Goal: Navigation & Orientation: Find specific page/section

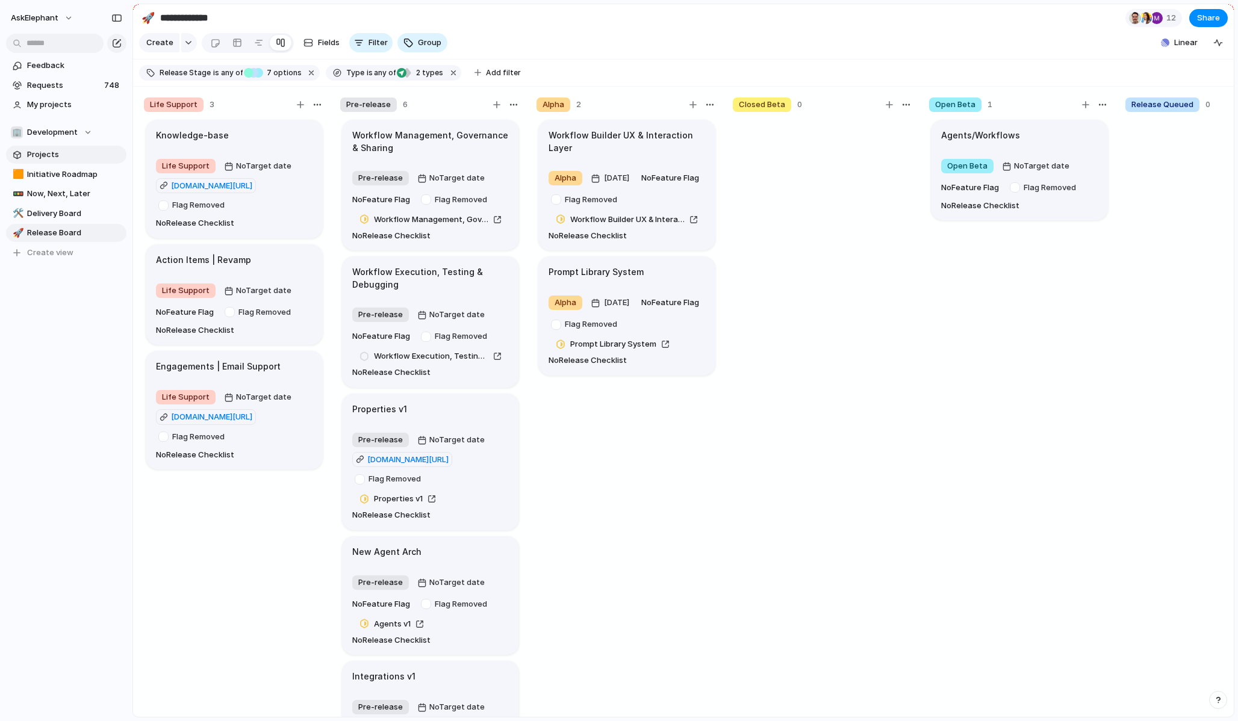
click at [64, 157] on span "Projects" at bounding box center [74, 155] width 95 height 12
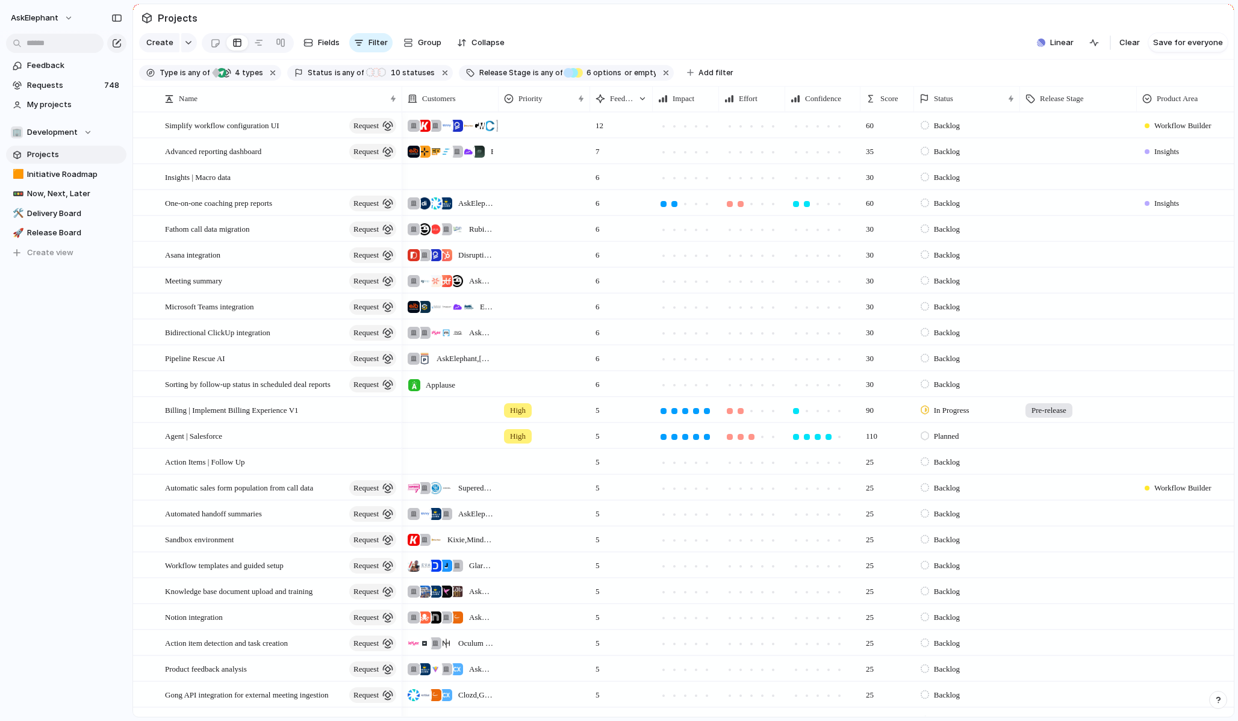
click at [51, 157] on span "Projects" at bounding box center [74, 155] width 95 height 12
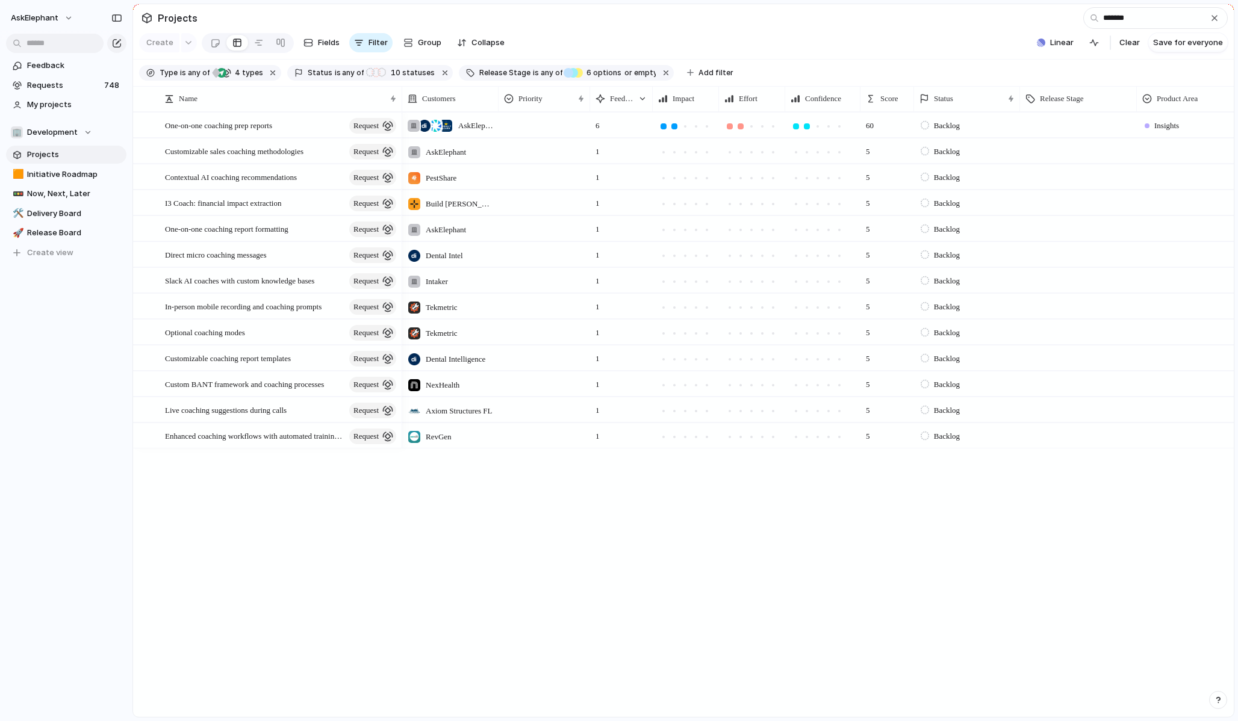
type input "********"
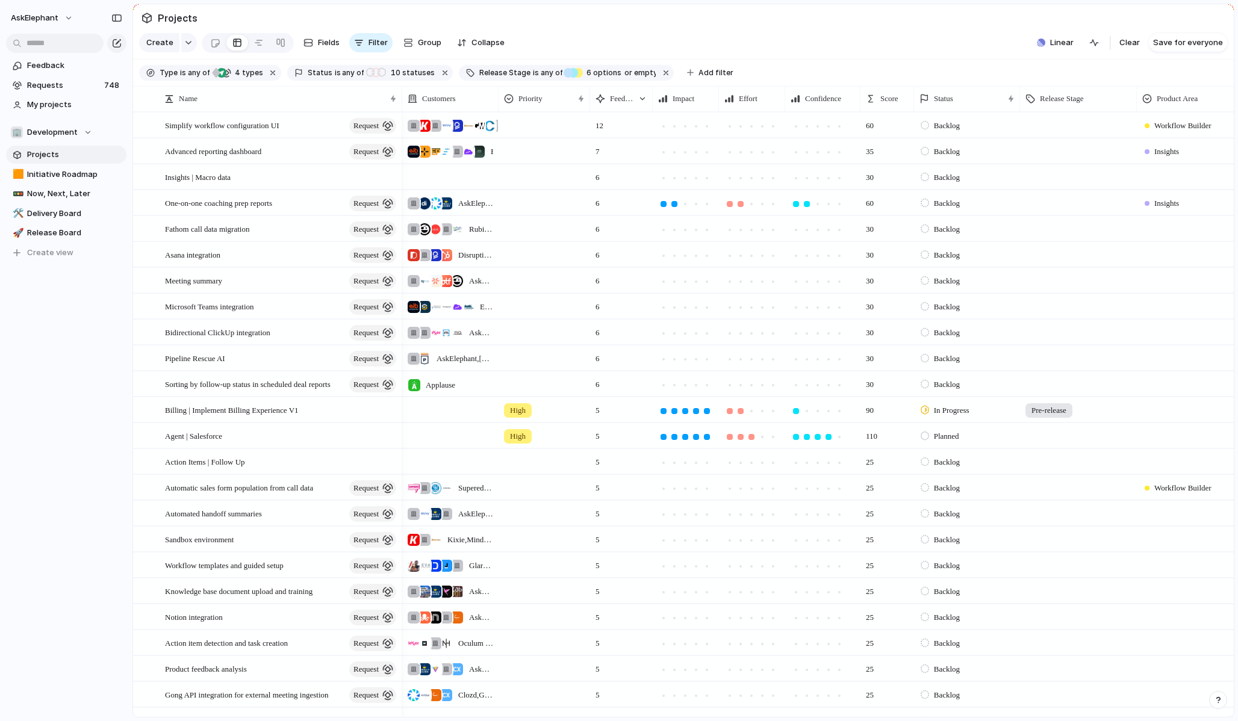
click at [57, 149] on span "Projects" at bounding box center [74, 155] width 95 height 12
